Goal: Check status

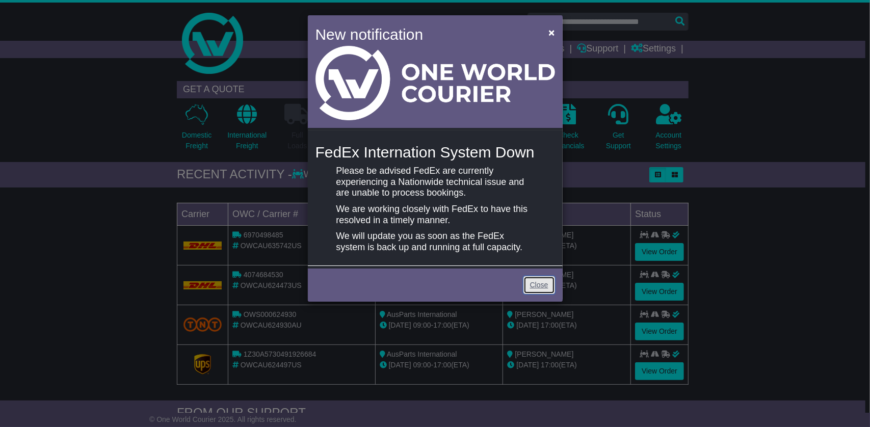
click at [546, 285] on link "Close" at bounding box center [540, 285] width 32 height 18
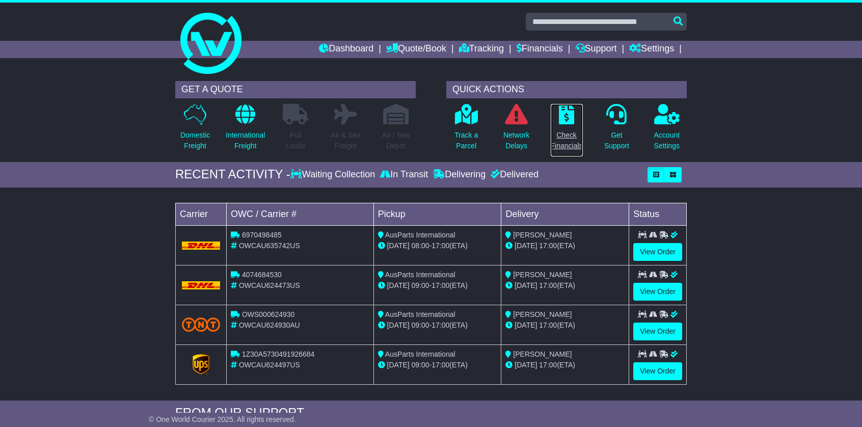
click at [551, 140] on p "Check Financials" at bounding box center [567, 140] width 32 height 21
